Goal: Transaction & Acquisition: Purchase product/service

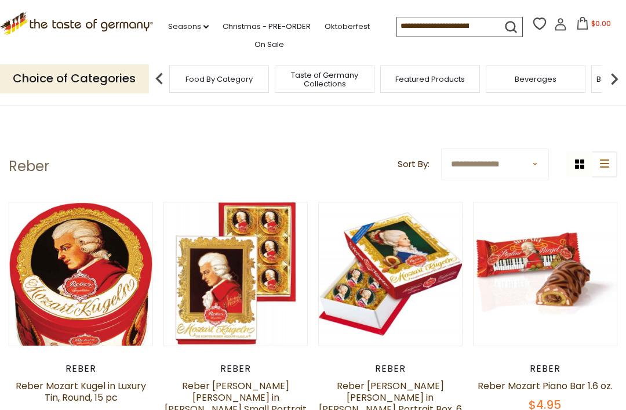
click at [267, 46] on link "On Sale" at bounding box center [269, 44] width 30 height 13
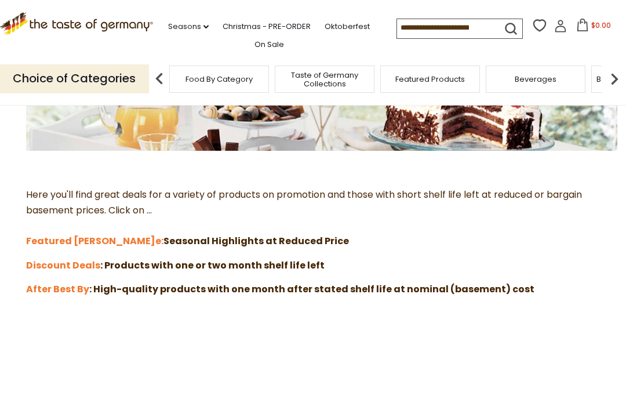
scroll to position [232, 0]
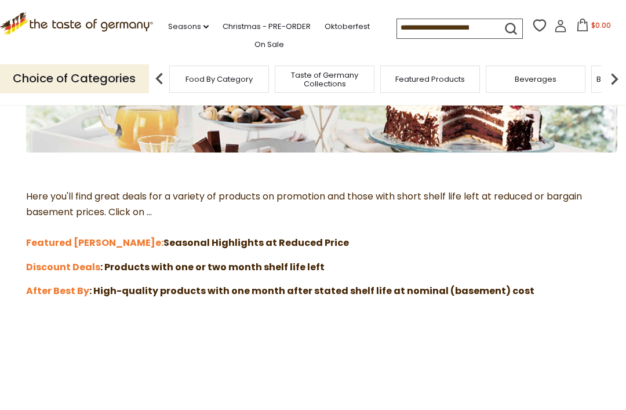
click at [52, 236] on strong "Featured Sal" at bounding box center [90, 242] width 129 height 13
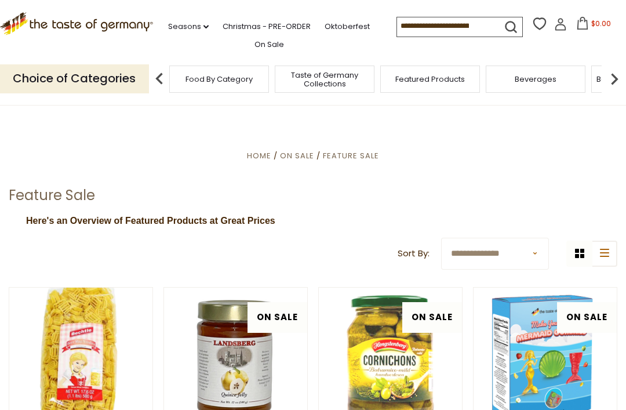
click at [294, 24] on link "Christmas - PRE-ORDER" at bounding box center [266, 26] width 88 height 13
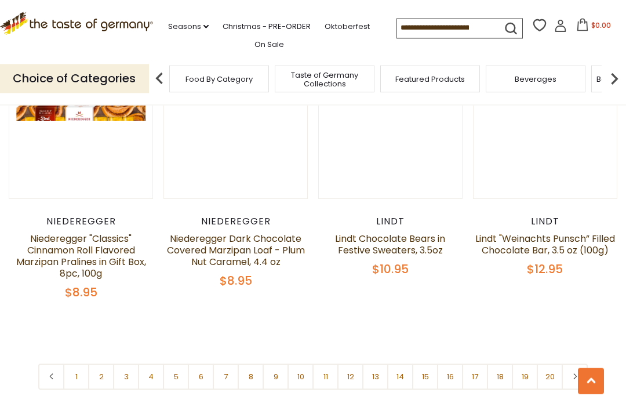
scroll to position [2518, 0]
